Goal: Communication & Community: Ask a question

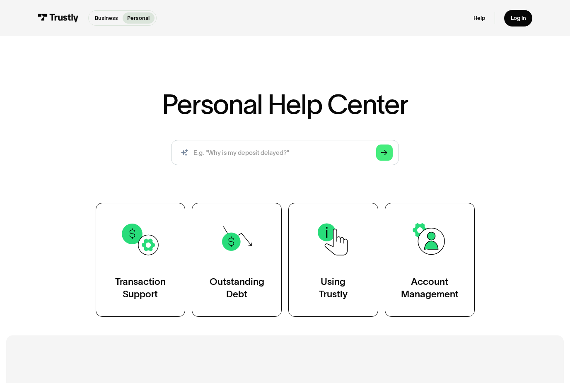
click at [262, 291] on div "Outstanding Debt" at bounding box center [237, 288] width 55 height 25
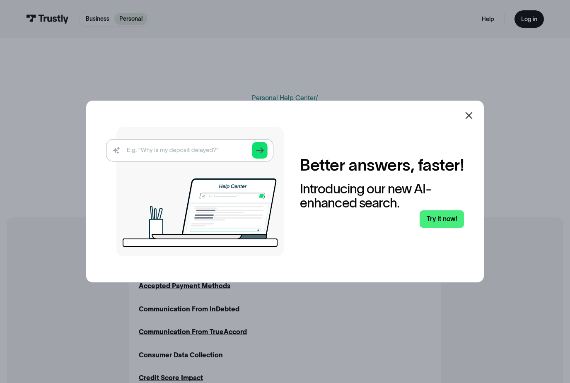
click at [468, 121] on icon at bounding box center [469, 116] width 10 height 10
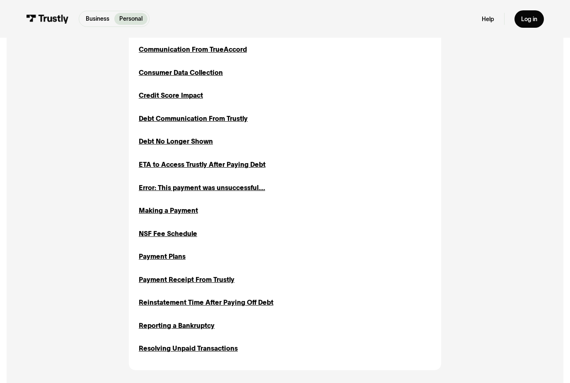
scroll to position [291, 0]
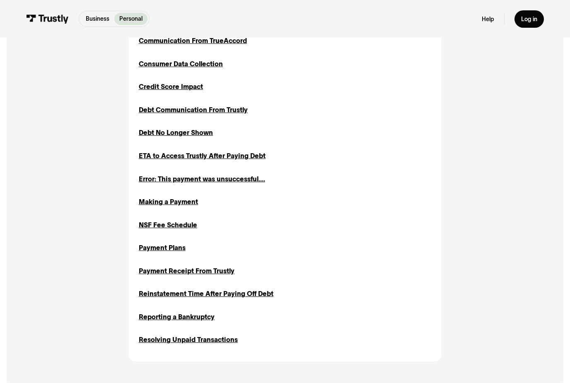
click at [216, 338] on div "Resolving Unpaid Transactions" at bounding box center [188, 340] width 99 height 10
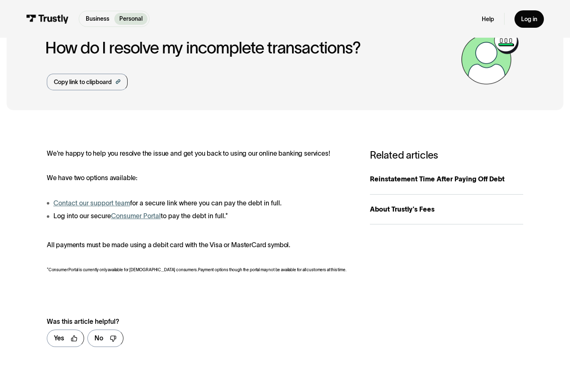
scroll to position [39, 0]
click at [135, 215] on link "Consumer Portal" at bounding box center [136, 215] width 50 height 7
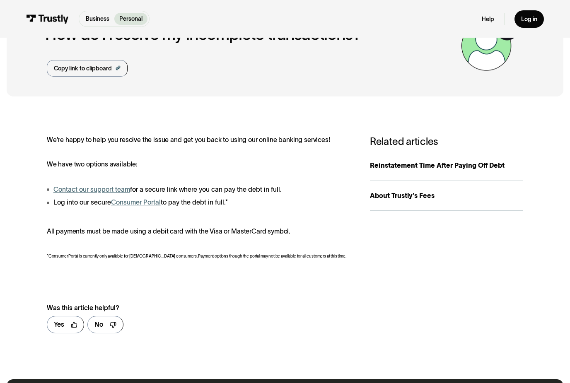
click at [102, 190] on link "Contact our support team" at bounding box center [91, 189] width 77 height 7
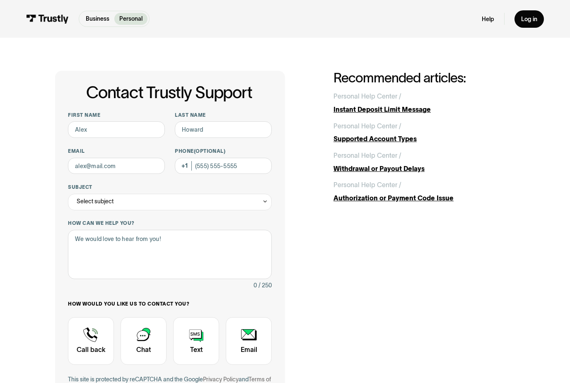
click at [353, 266] on div "Contact Trustly Support First name Last name Email Phone (Optional) Subject Sel…" at bounding box center [285, 260] width 460 height 378
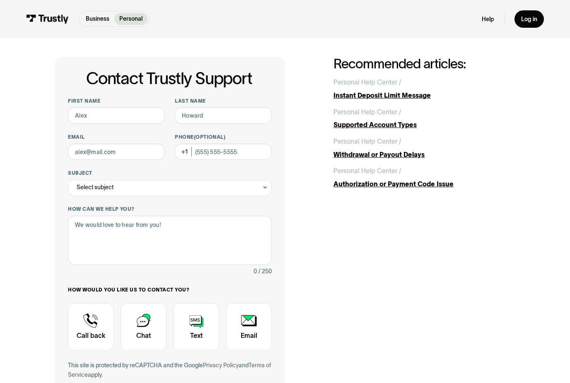
scroll to position [14, 0]
click at [150, 324] on div "Contact Trustly Support" at bounding box center [144, 327] width 46 height 48
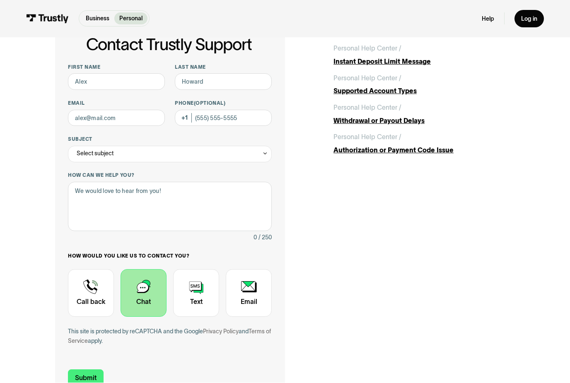
scroll to position [41, 0]
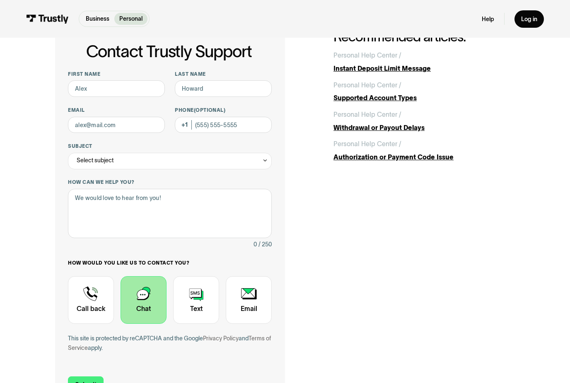
click at [260, 295] on div "Contact Trustly Support" at bounding box center [249, 301] width 46 height 48
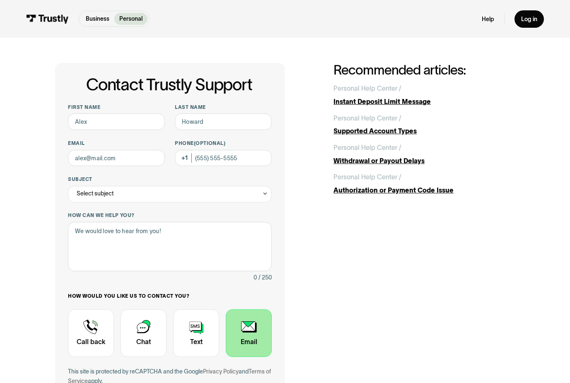
scroll to position [0, 0]
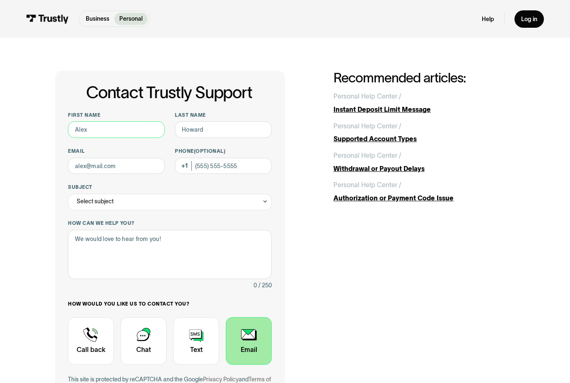
click at [129, 125] on input "First name" at bounding box center [116, 129] width 97 height 17
type input "Susu"
click at [229, 128] on input "Last name" at bounding box center [223, 129] width 97 height 17
type input "Htwe"
click at [144, 158] on input "Email" at bounding box center [116, 166] width 97 height 17
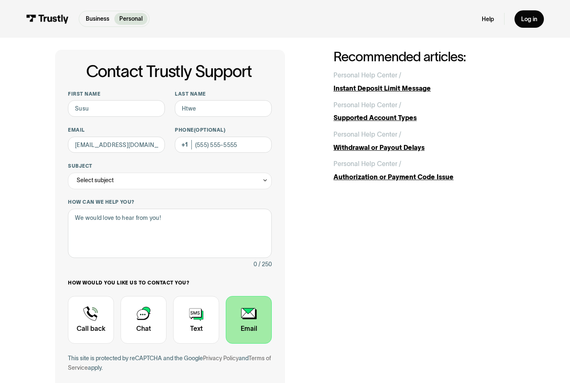
scroll to position [21, 0]
type input "susuh8965@gmail.com"
click at [247, 143] on input "Phone (Optional)" at bounding box center [223, 145] width 97 height 17
type input "(616) 287-6549"
click at [257, 180] on div "Select subject" at bounding box center [170, 181] width 204 height 17
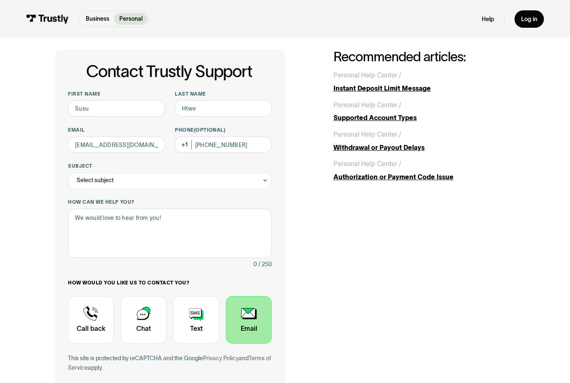
scroll to position [21, 0]
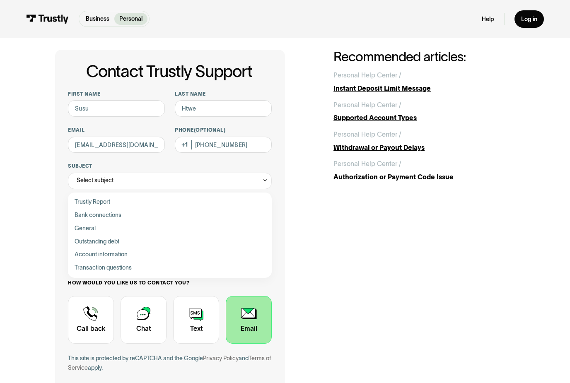
click at [112, 239] on div "Contact Trustly Support" at bounding box center [169, 241] width 197 height 13
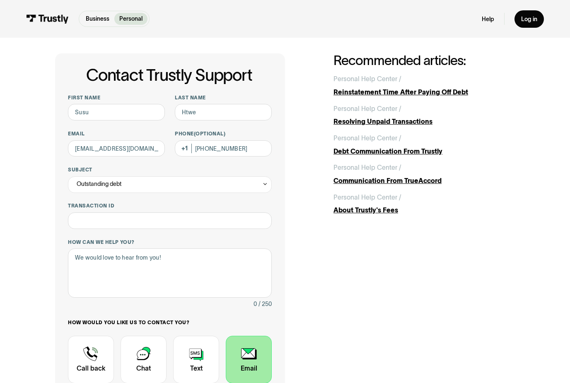
scroll to position [6, 0]
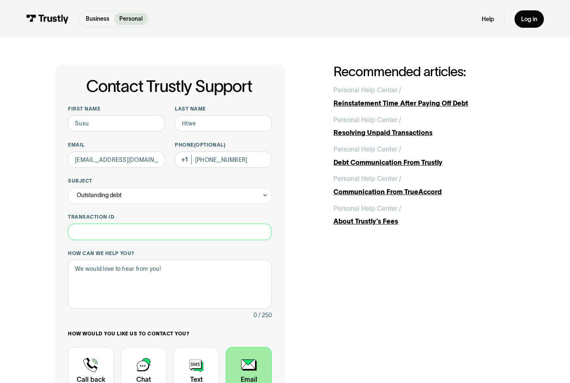
click at [253, 227] on input "Transaction ID" at bounding box center [170, 232] width 204 height 17
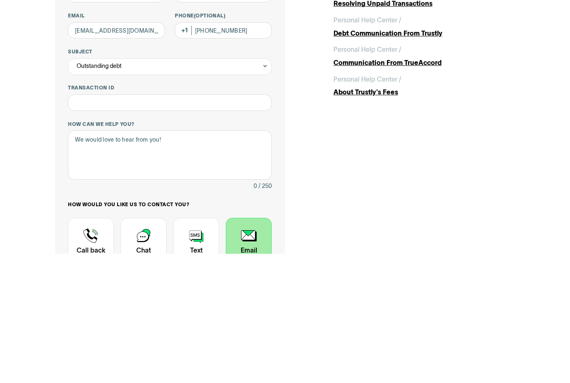
click at [342, 164] on div "**********" at bounding box center [285, 272] width 460 height 414
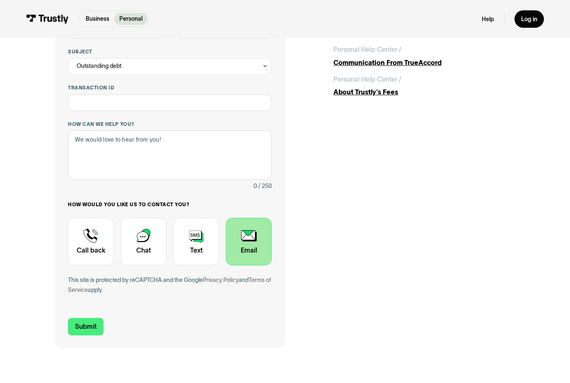
click at [261, 63] on div "Outstanding debt" at bounding box center [170, 66] width 204 height 17
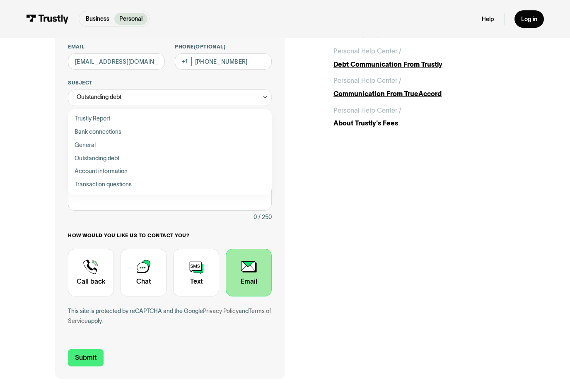
scroll to position [95, 0]
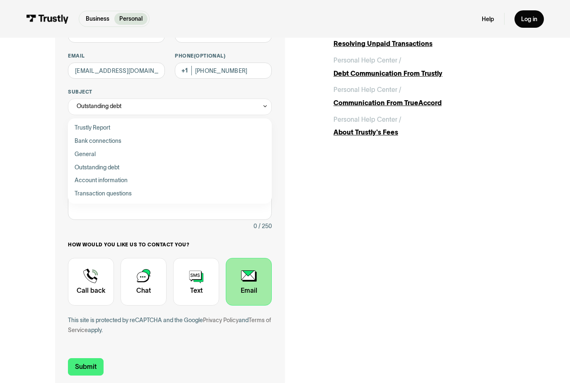
click at [120, 174] on div "Contact Trustly Support" at bounding box center [169, 180] width 197 height 13
type input "**********"
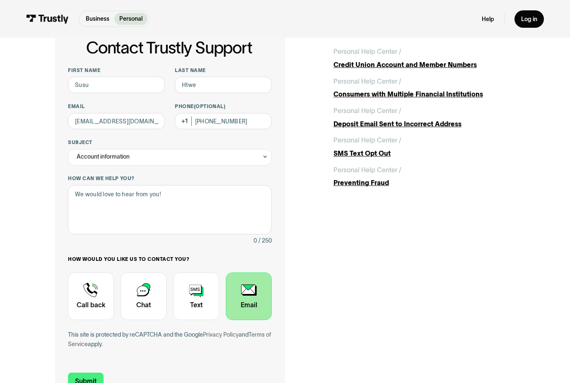
scroll to position [44, 0]
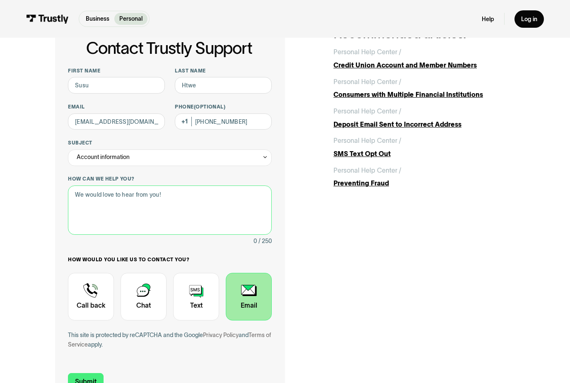
click at [232, 205] on textarea "How can we help you?" at bounding box center [170, 210] width 204 height 49
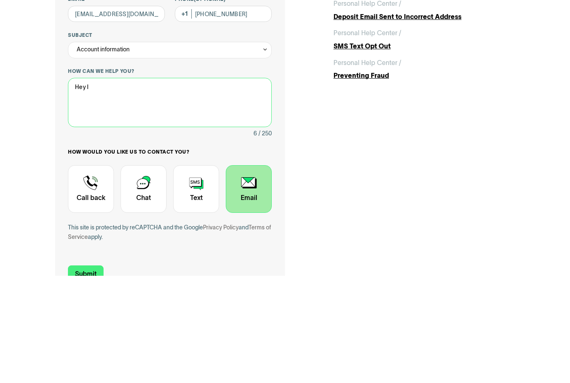
type textarea "Hey"
click at [449, 148] on div "**********" at bounding box center [285, 216] width 460 height 378
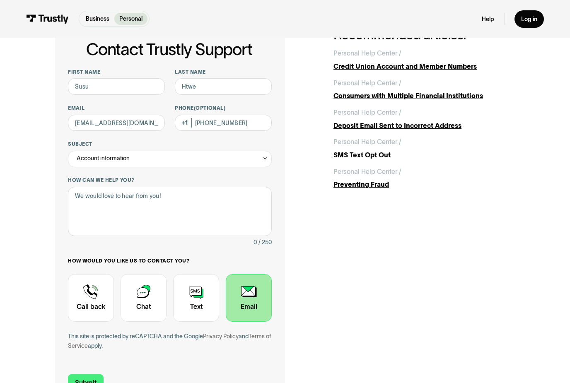
scroll to position [0, 0]
